Goal: Check status: Check status

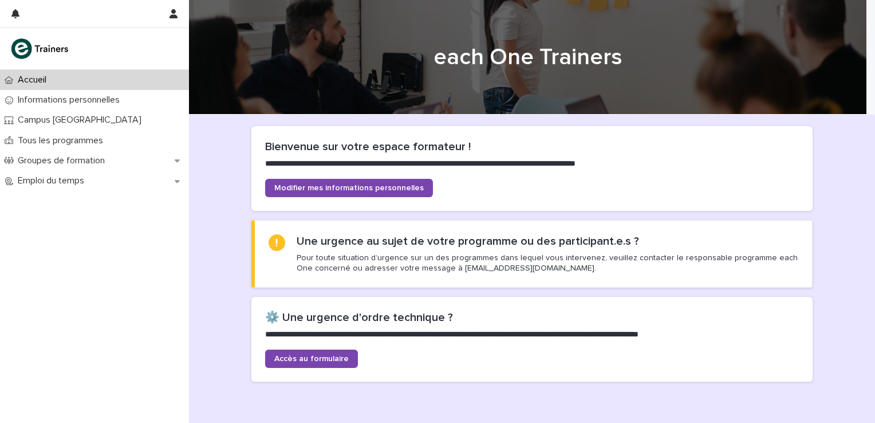
scroll to position [57, 0]
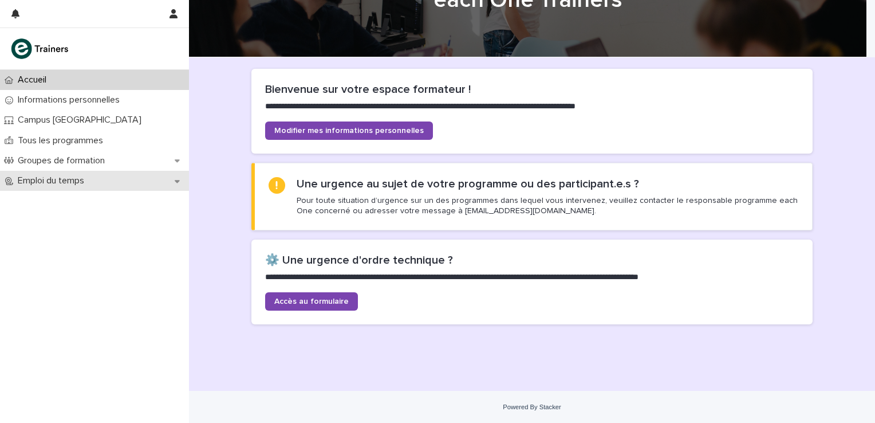
click at [176, 179] on icon at bounding box center [177, 181] width 5 height 8
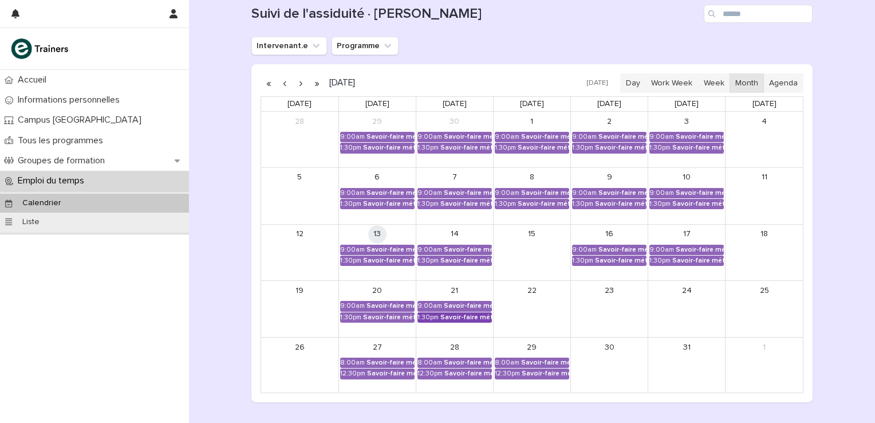
scroll to position [152, 0]
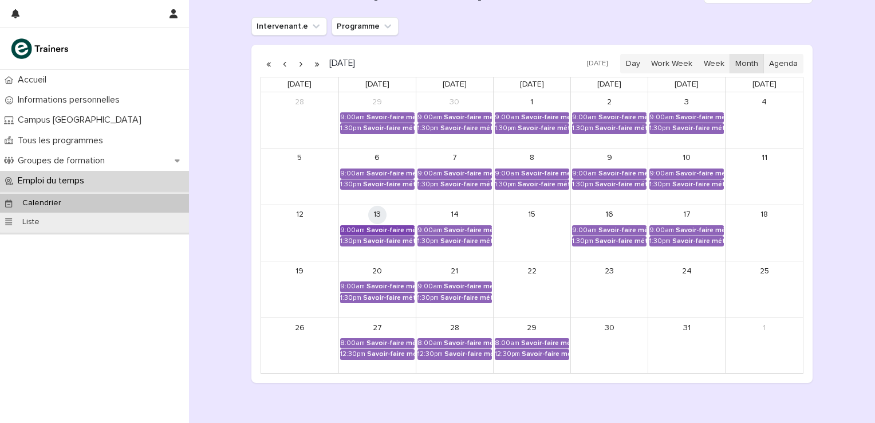
click at [390, 228] on div "Savoir-faire métier - Préparation au CCP2" at bounding box center [391, 230] width 48 height 8
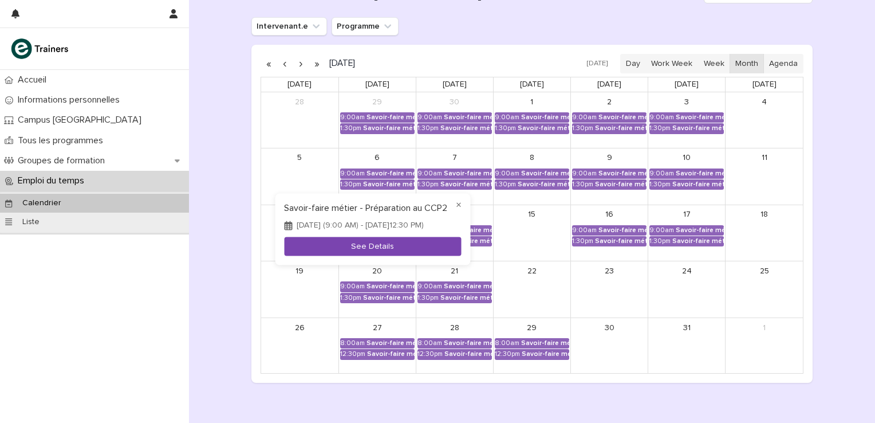
click at [396, 253] on button "See Details" at bounding box center [372, 246] width 177 height 19
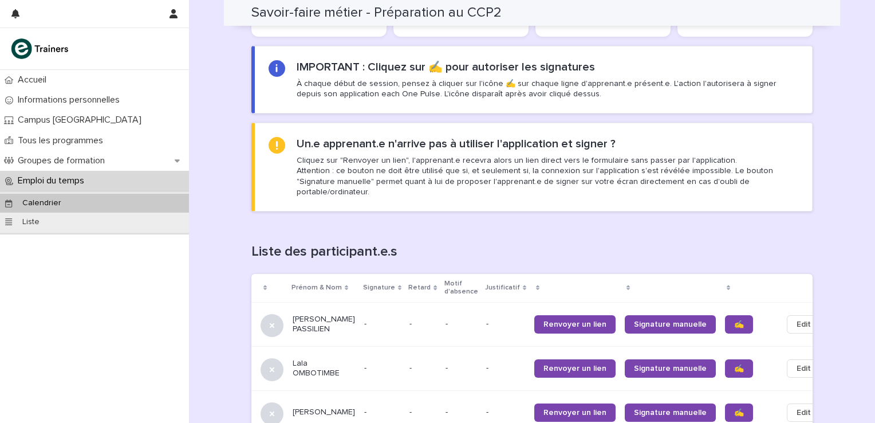
scroll to position [725, 0]
